Goal: Find specific page/section: Find specific page/section

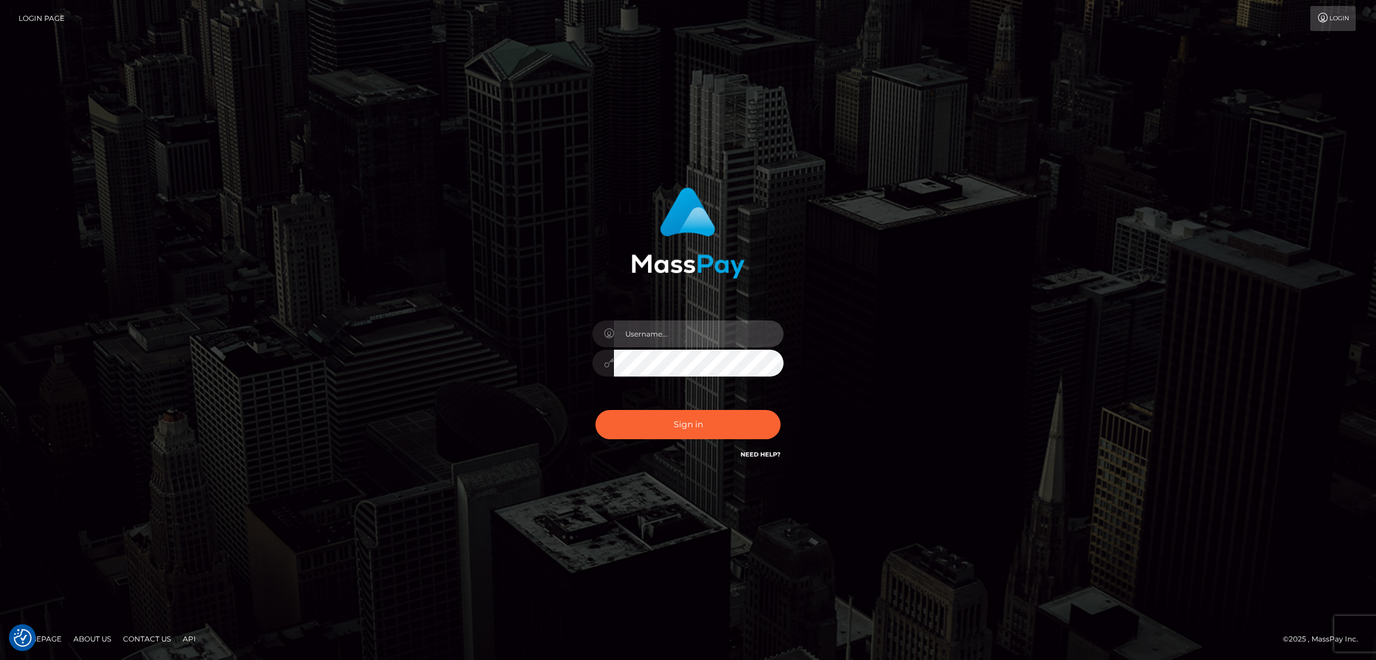
type input "by.es2"
click at [691, 427] on button "Sign in" at bounding box center [687, 424] width 185 height 29
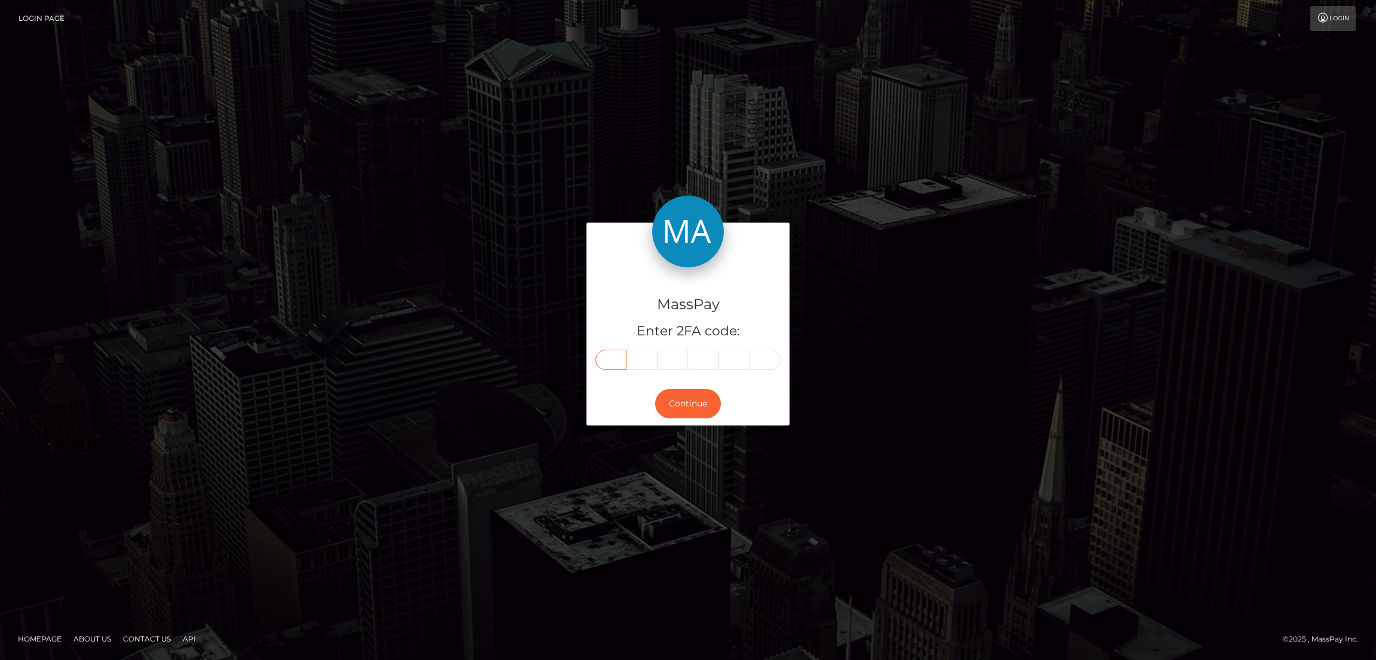
click at [609, 353] on input "text" at bounding box center [610, 360] width 31 height 20
paste input "0"
type input "0"
type input "9"
type input "7"
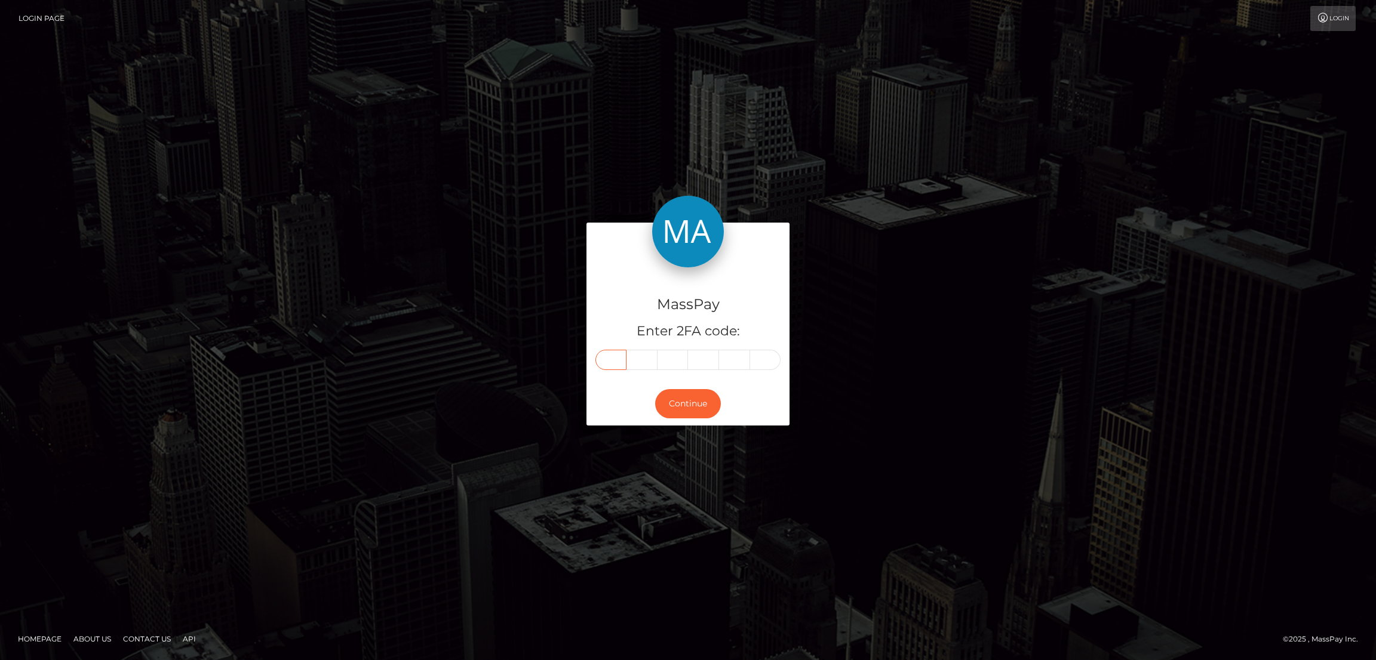
type input "1"
type input "7"
type input "2"
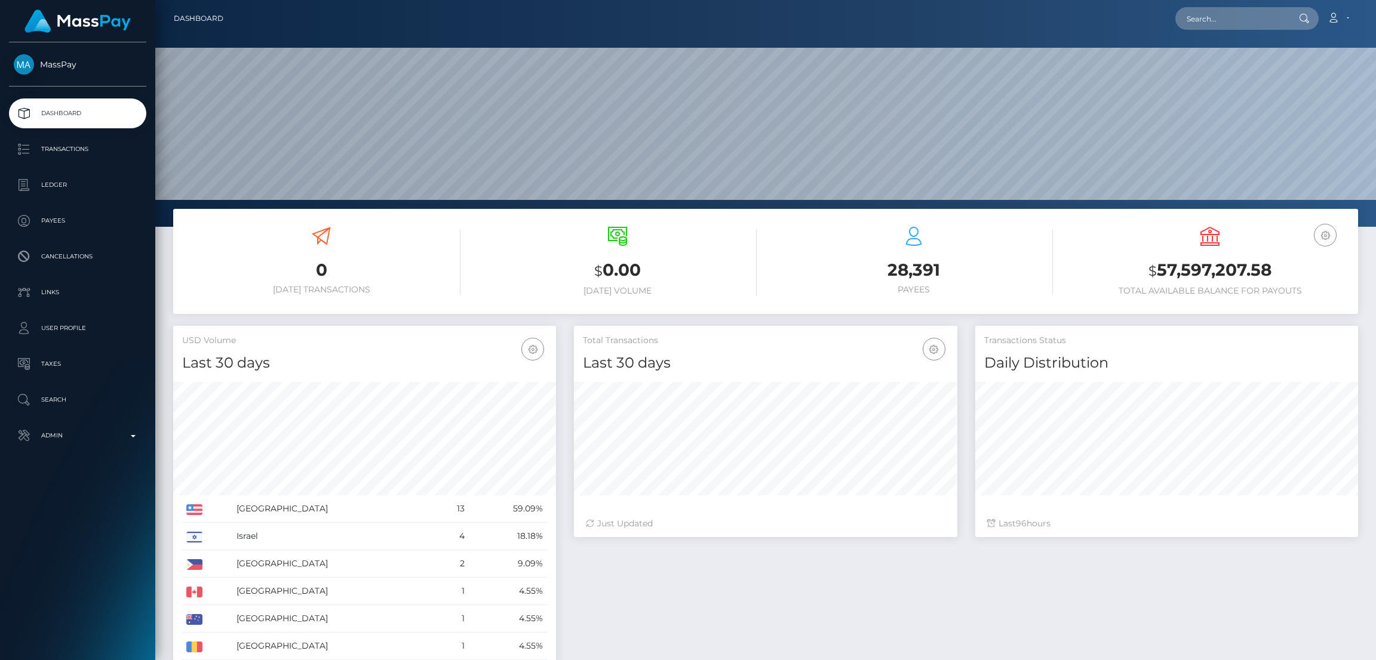
scroll to position [212, 383]
click at [1225, 23] on input "text" at bounding box center [1231, 18] width 112 height 23
paste input "ditzoso.krizia@gmail.com"
click at [1255, 28] on input "ditzoso.krizia@gmail.com" at bounding box center [1231, 18] width 112 height 23
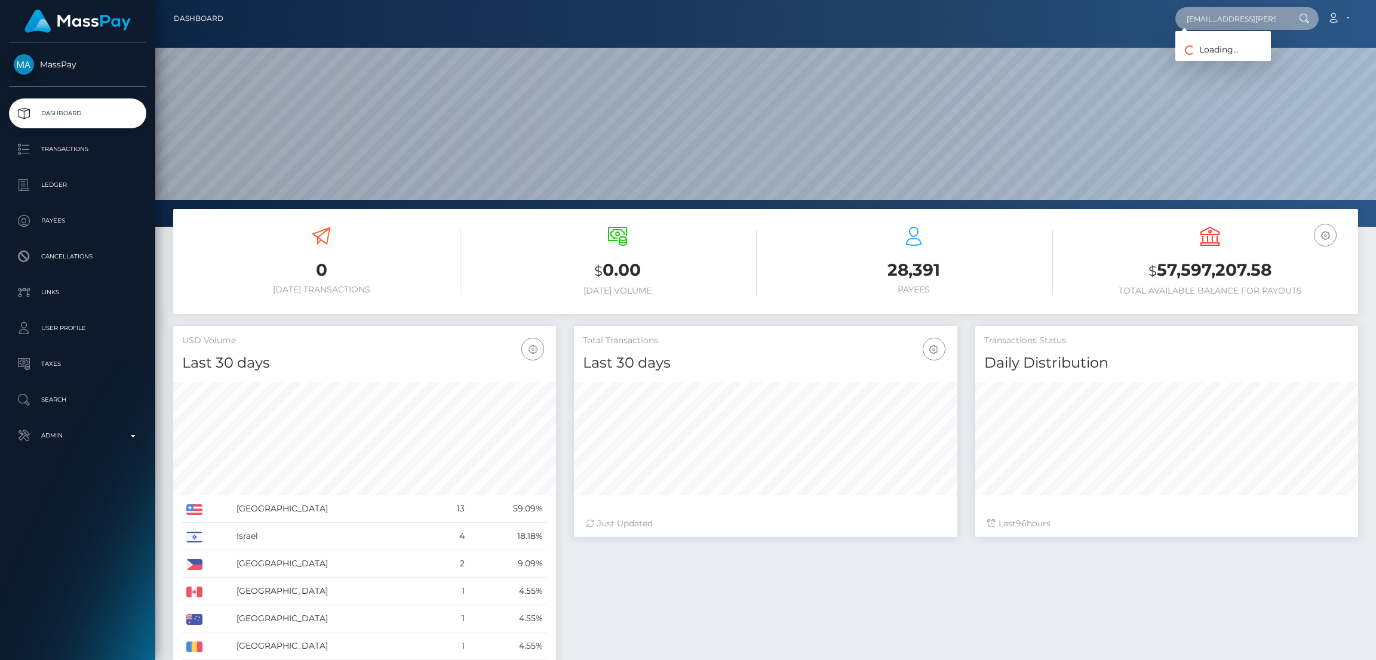
paste input "tunyaellis@yahoo"
type input "tunyaellis@yahoo.com"
click at [1227, 59] on link "Tunya Ellis" at bounding box center [1223, 62] width 96 height 22
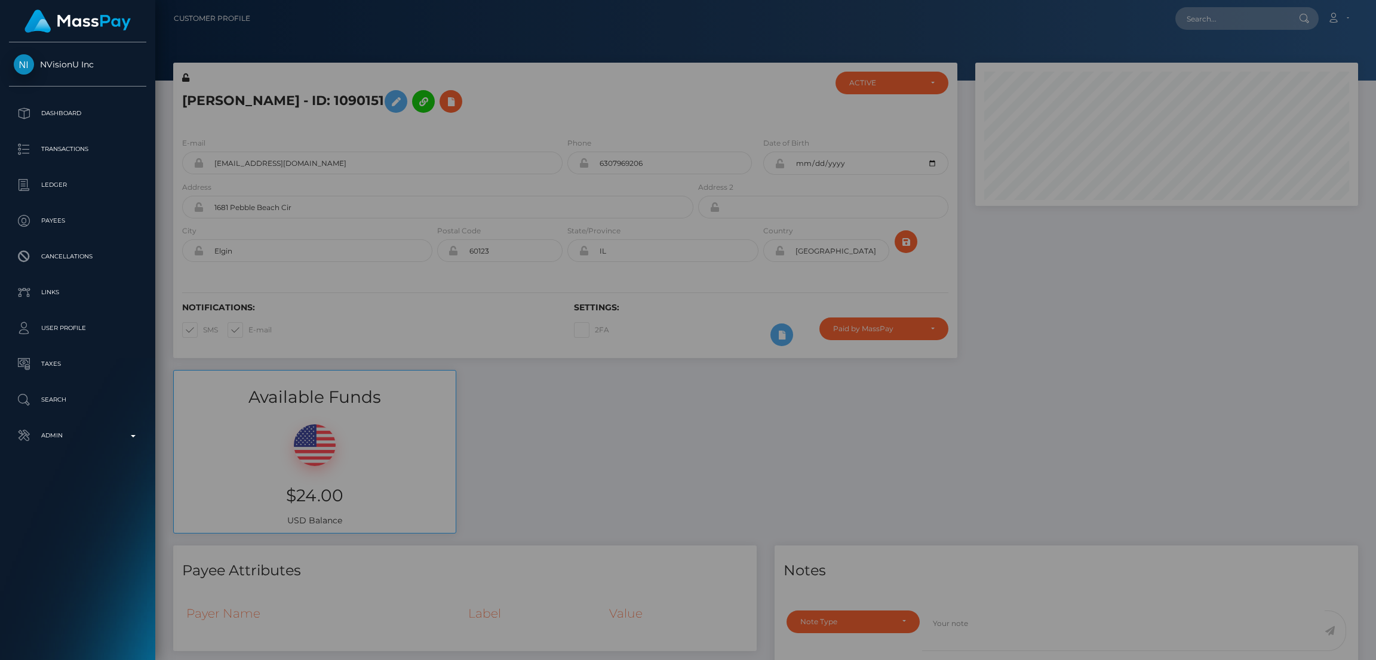
scroll to position [143, 383]
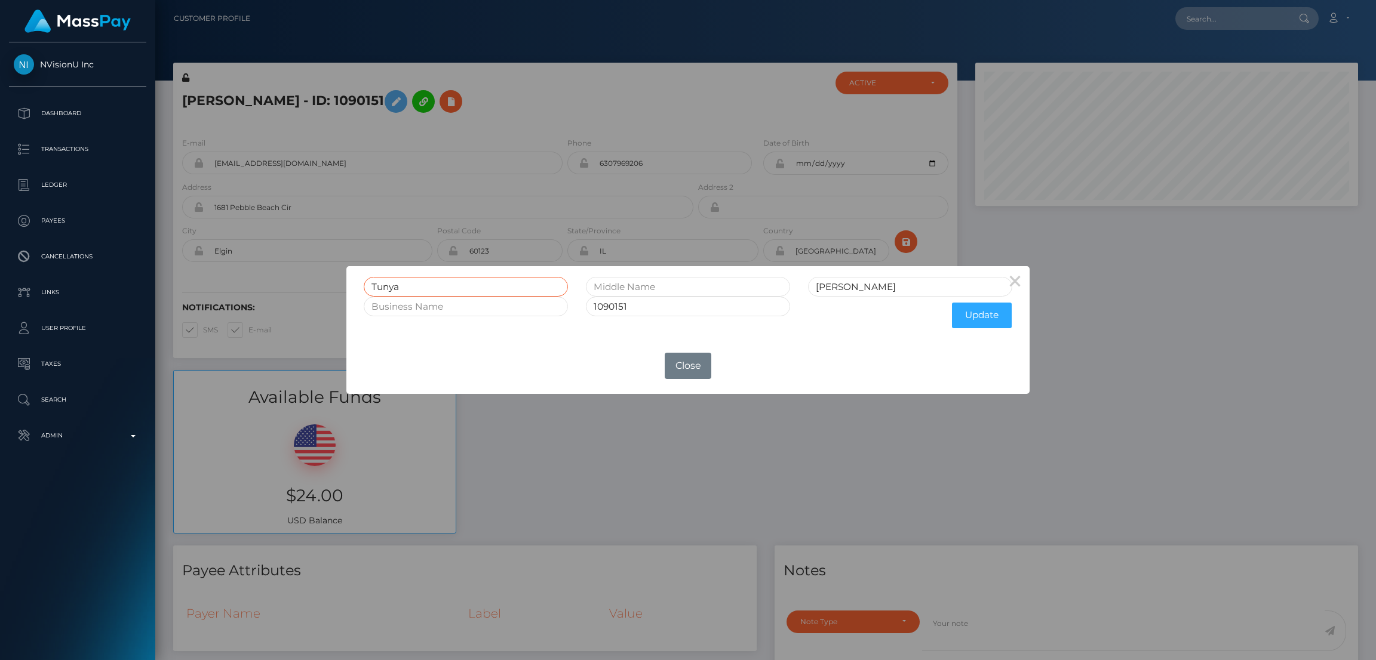
click at [386, 287] on input "Tunya" at bounding box center [466, 287] width 204 height 20
click at [705, 353] on button "Close" at bounding box center [688, 366] width 47 height 26
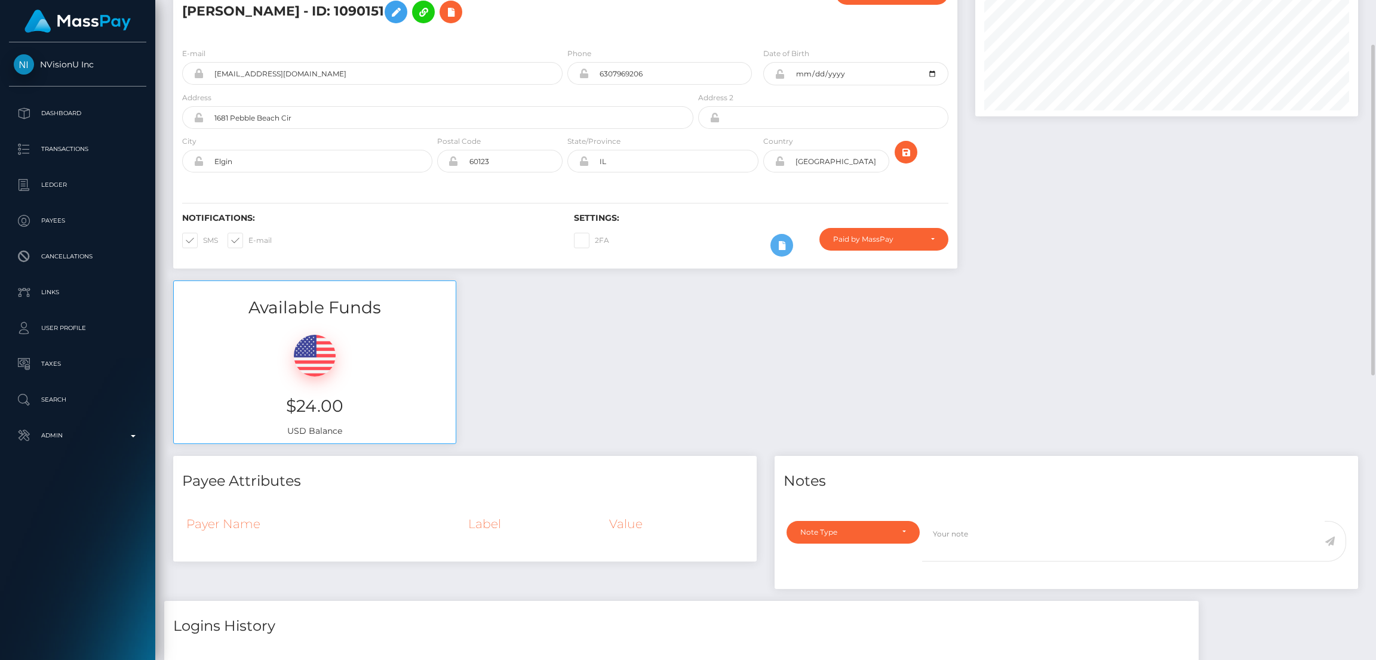
scroll to position [0, 0]
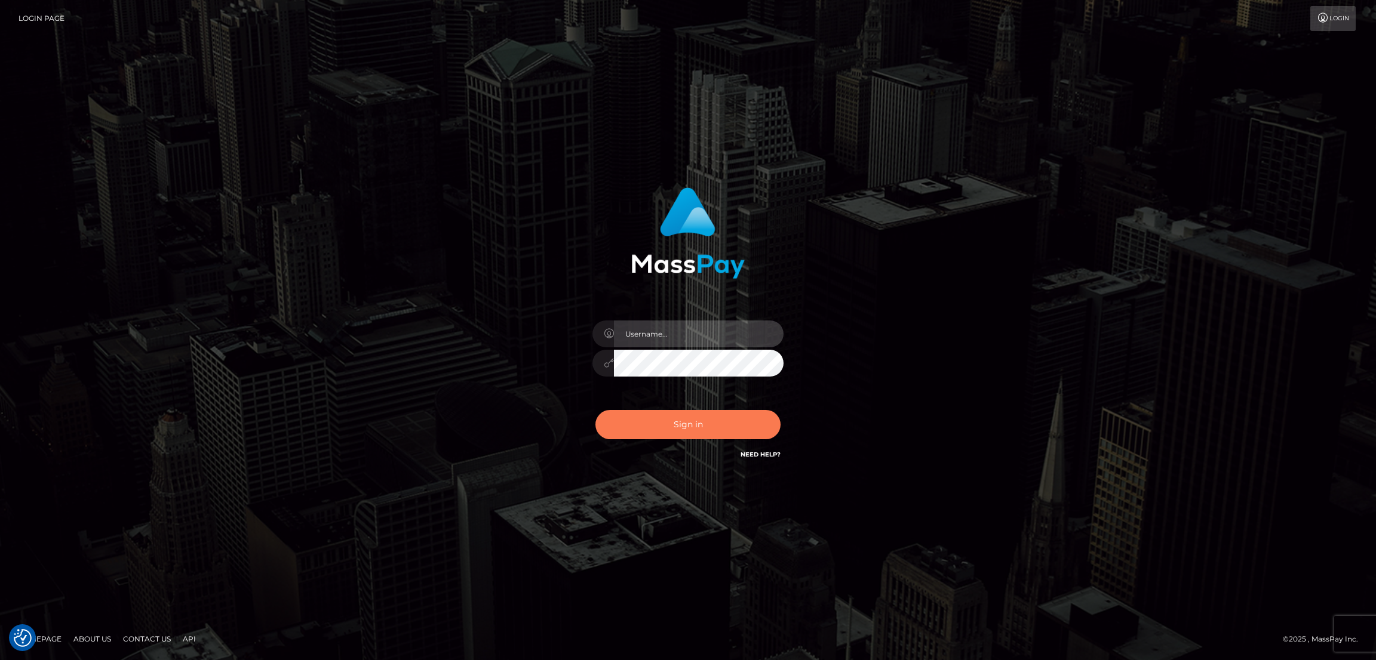
type input "by.es2"
click at [703, 422] on button "Sign in" at bounding box center [687, 424] width 185 height 29
type input "by.es2"
click at [714, 426] on button "Sign in" at bounding box center [687, 424] width 185 height 29
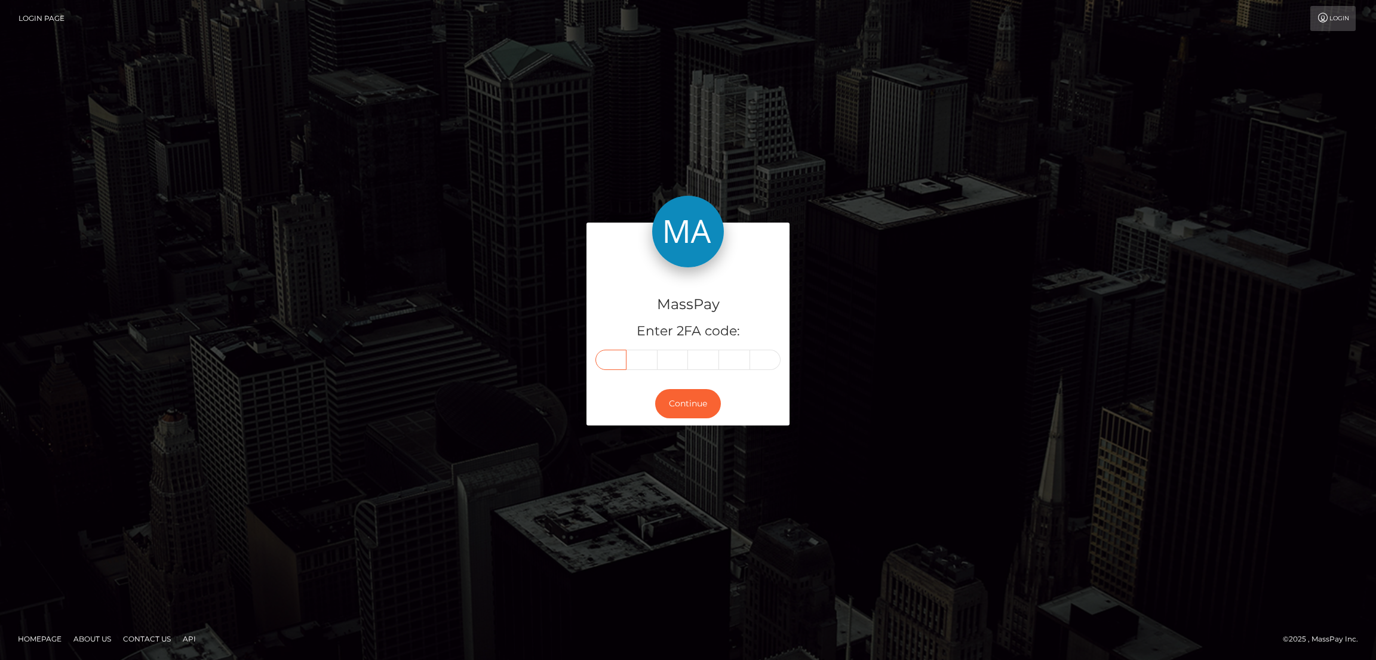
click at [604, 358] on input "text" at bounding box center [610, 360] width 31 height 20
paste input "6"
type input "6"
type input "2"
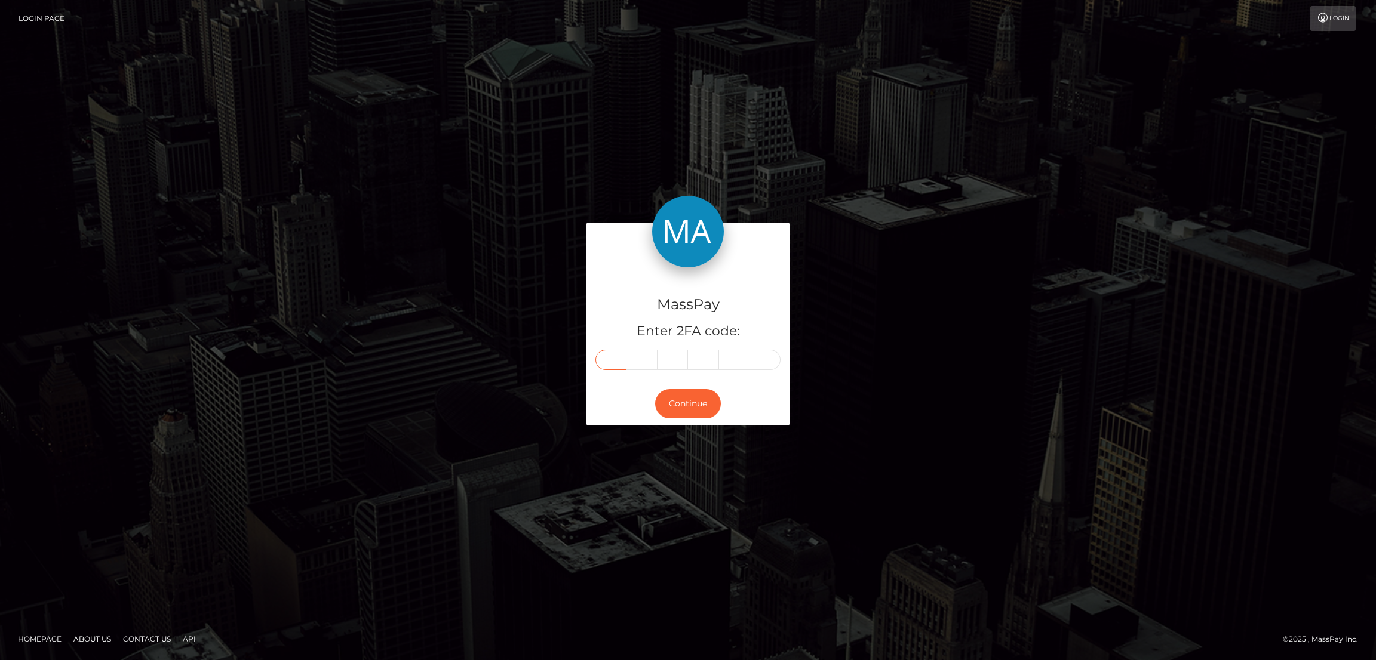
type input "9"
type input "2"
type input "9"
click at [704, 395] on button "Continue" at bounding box center [688, 403] width 66 height 29
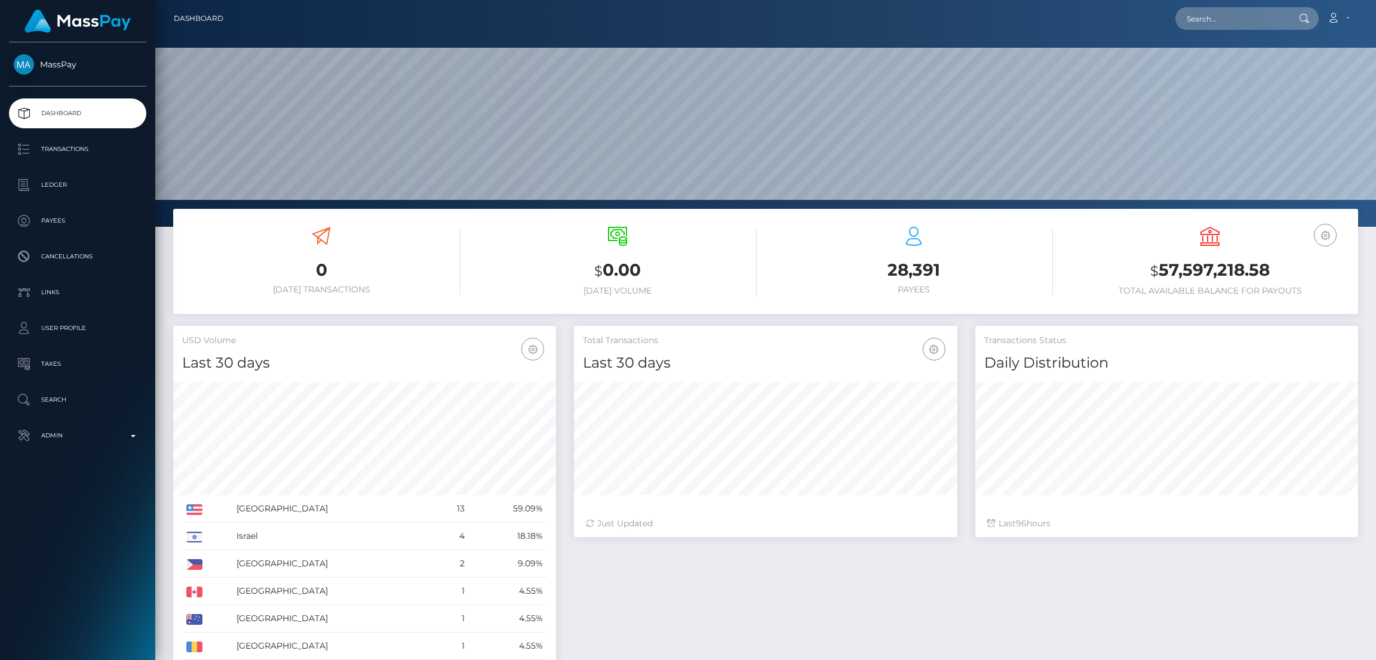
scroll to position [212, 383]
click at [1191, 15] on input "text" at bounding box center [1231, 18] width 112 height 23
paste input "[EMAIL_ADDRESS][DOMAIN_NAME]"
type input "[EMAIL_ADDRESS][DOMAIN_NAME]"
click at [1212, 58] on link "[PERSON_NAME]" at bounding box center [1223, 62] width 96 height 22
